Goal: Task Accomplishment & Management: Manage account settings

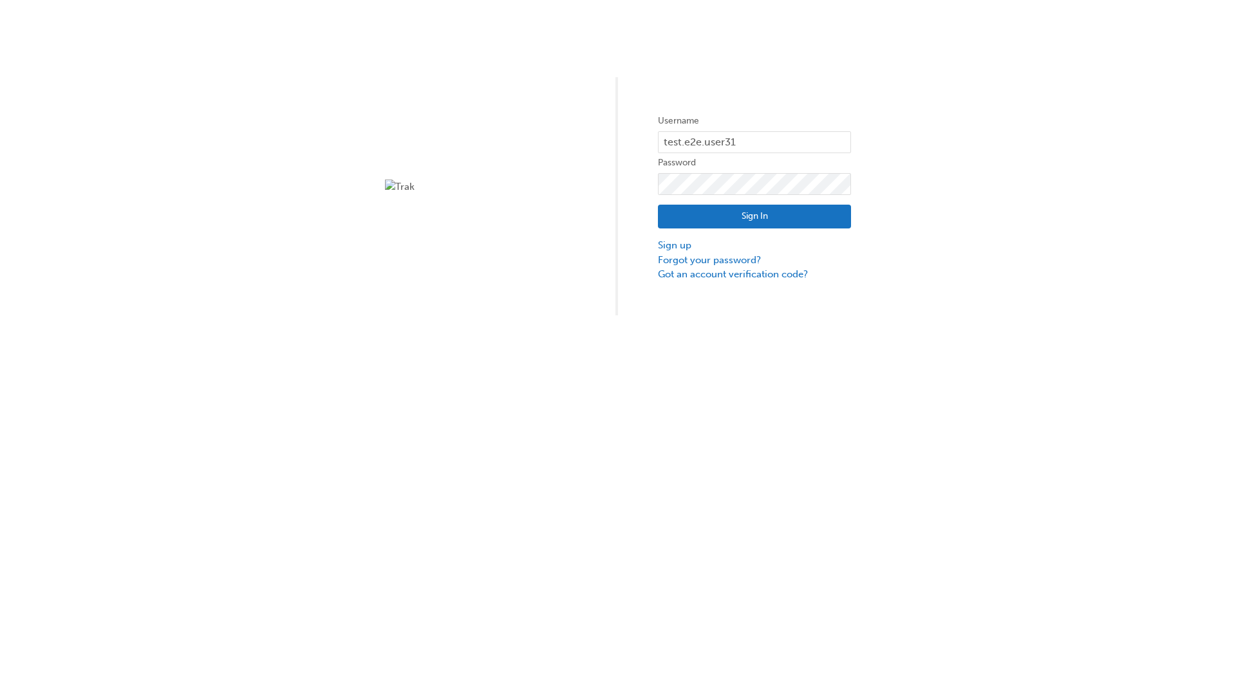
type input "test.e2e.user31"
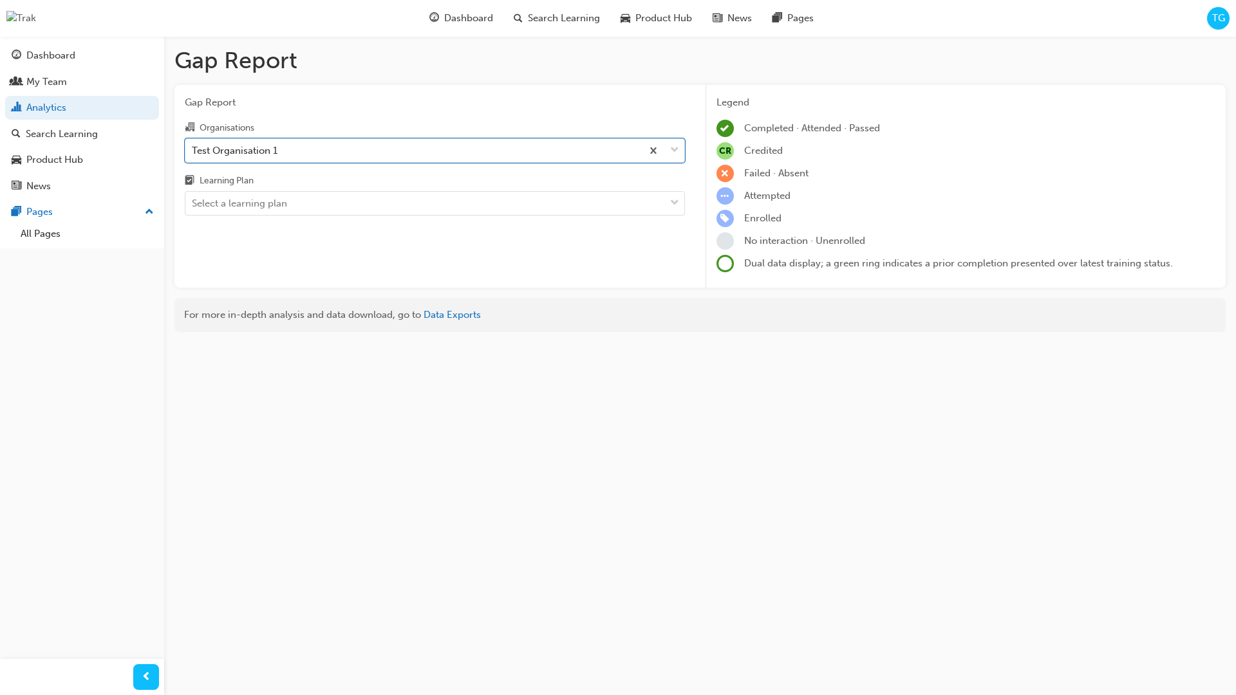
click at [193, 203] on input "Learning Plan Select a learning plan" at bounding box center [192, 203] width 1 height 11
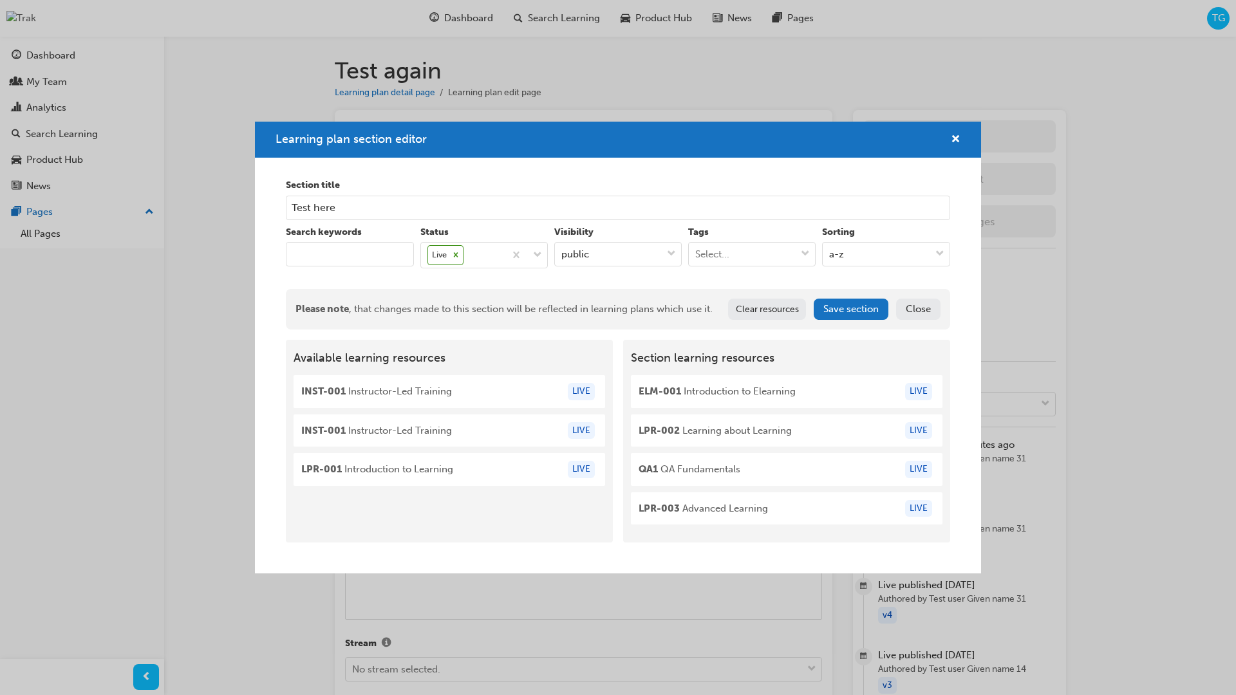
scroll to position [1363, 0]
